Goal: Task Accomplishment & Management: Manage account settings

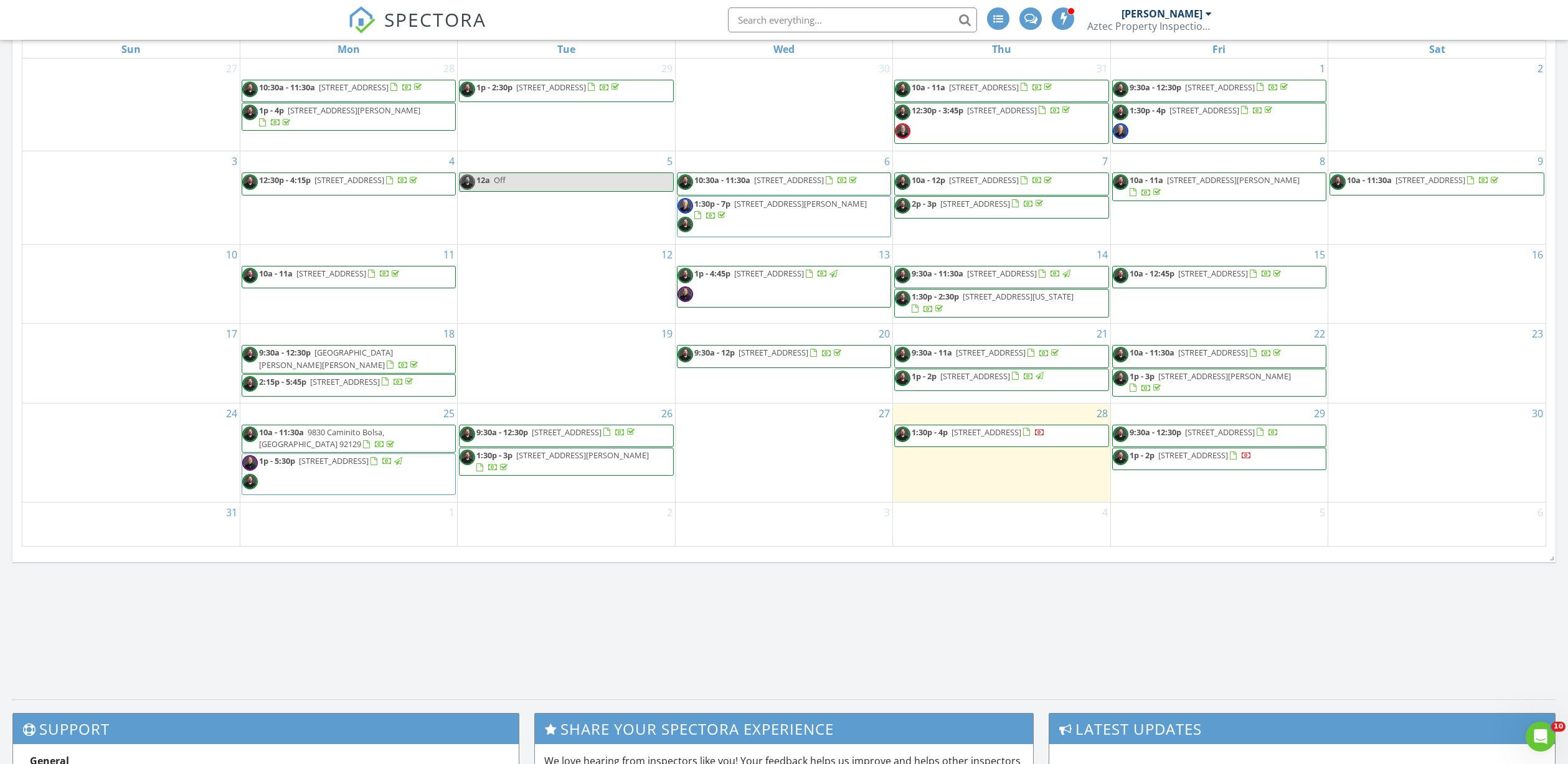
scroll to position [1152, 1587]
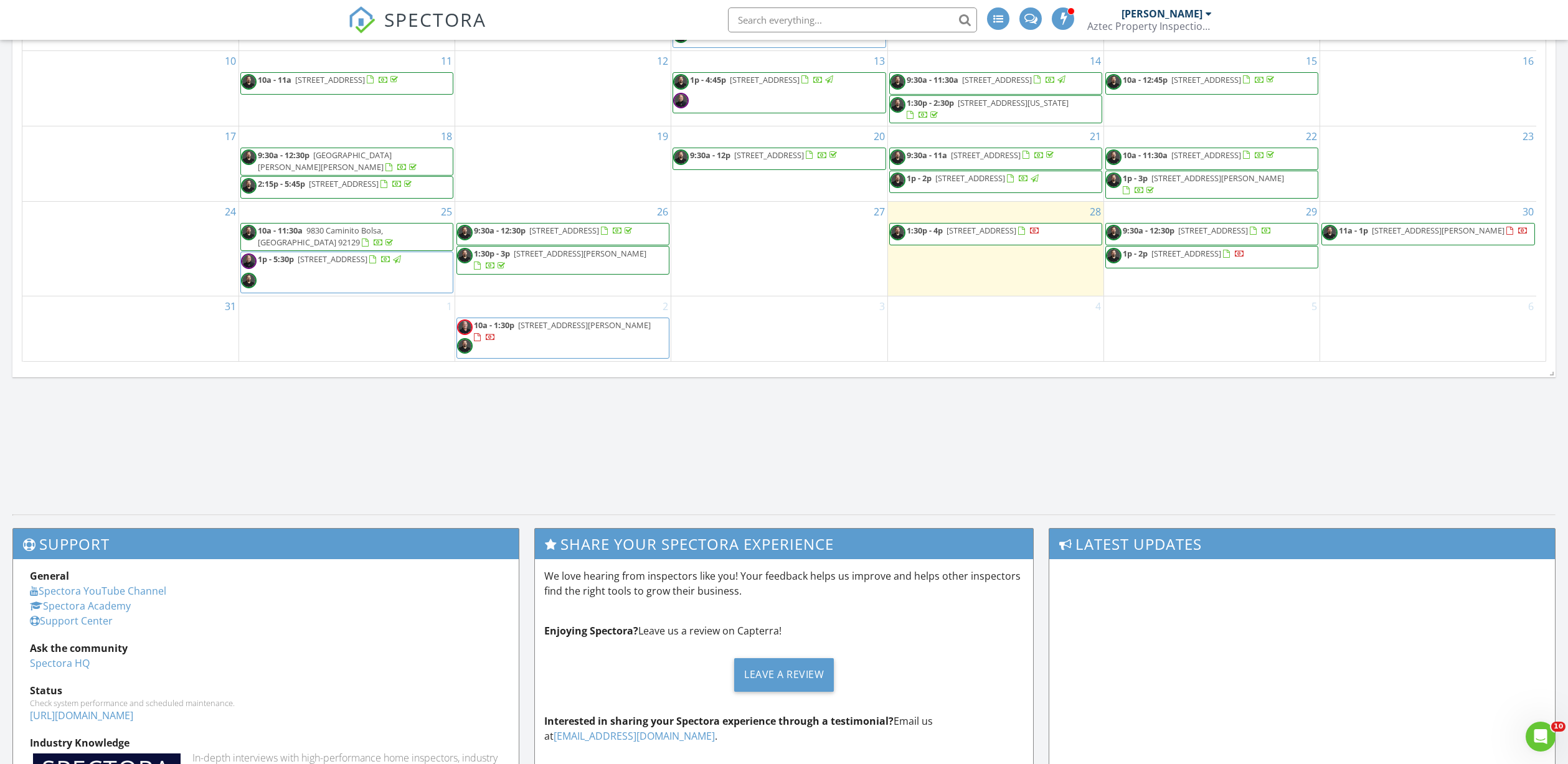
scroll to position [724, 0]
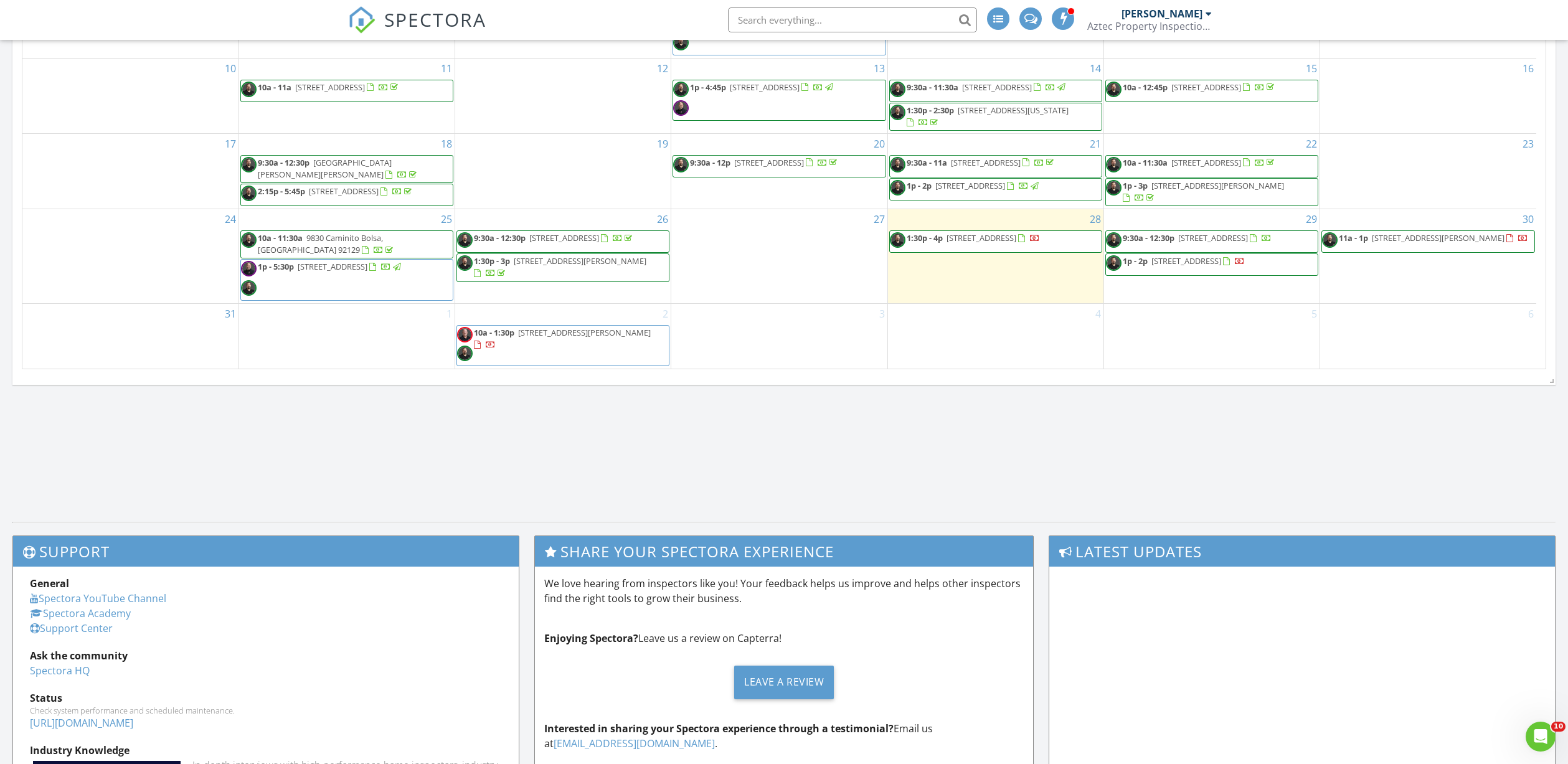
click at [1434, 249] on span "11a - 1p 105 Mangano Cir, Encinitas 92024" at bounding box center [1425, 241] width 206 height 19
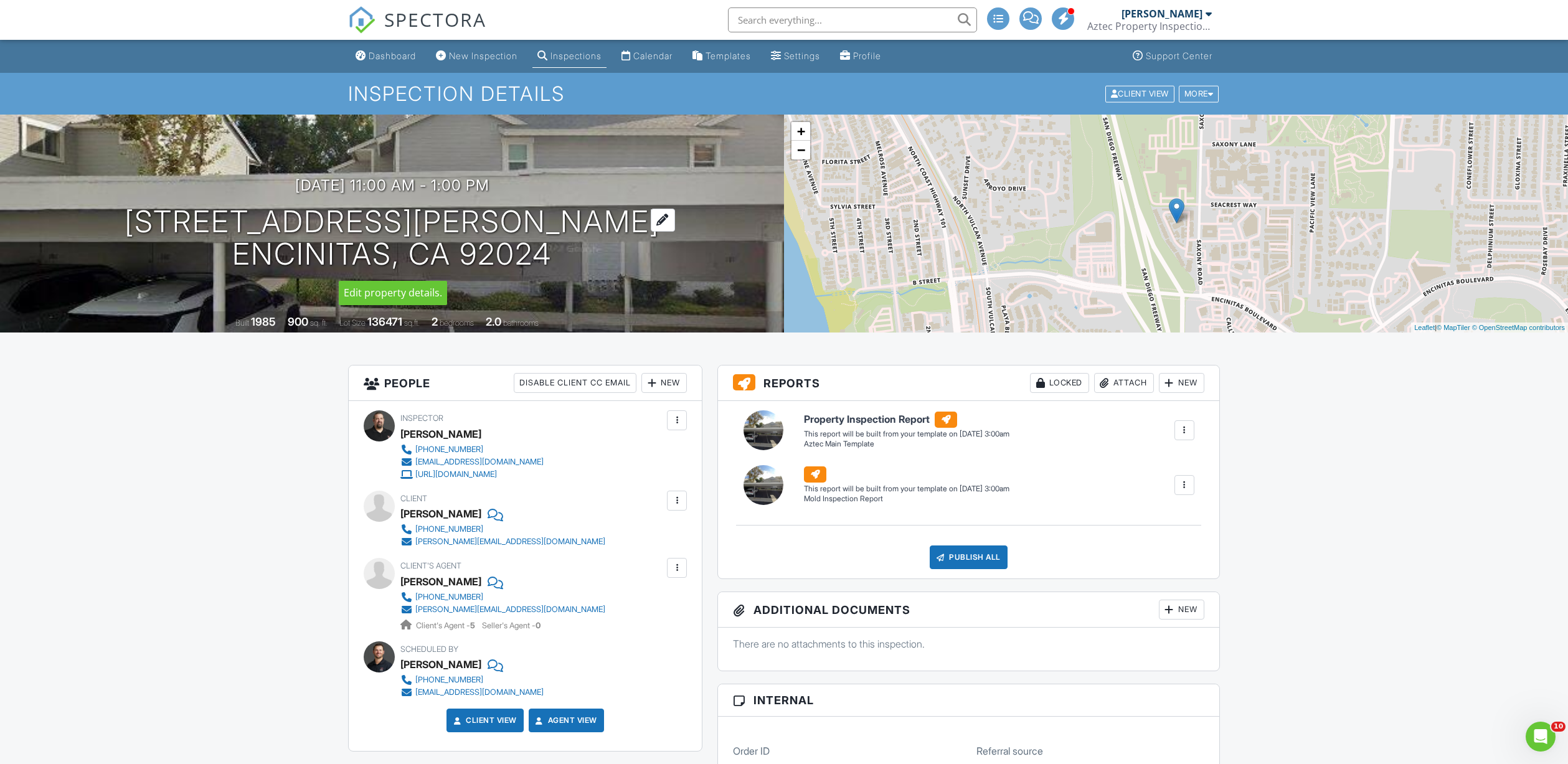
click at [368, 218] on h1 "105 Mangano Cir Encinitas, CA 92024" at bounding box center [392, 238] width 535 height 66
